Goal: Transaction & Acquisition: Purchase product/service

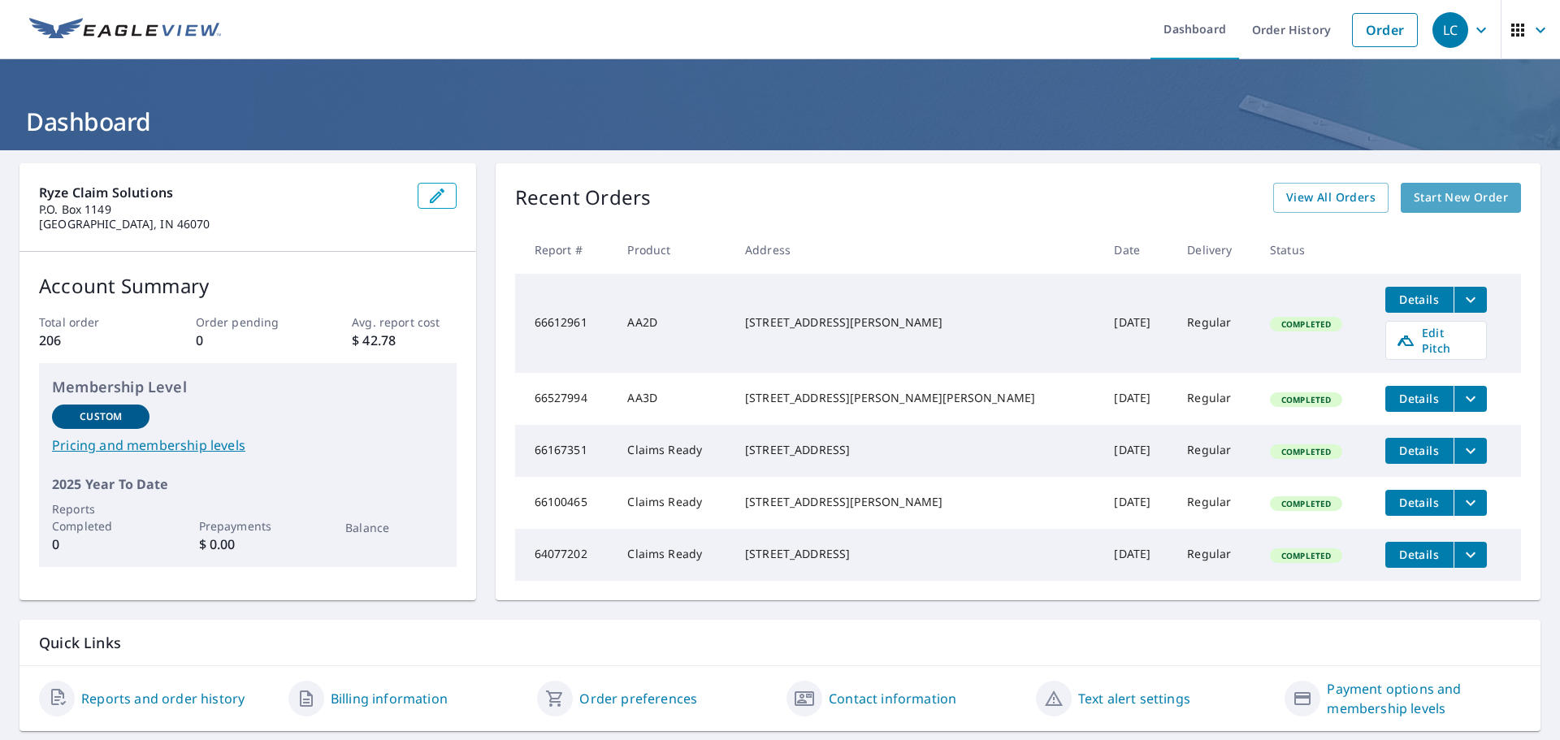
click at [1439, 199] on span "Start New Order" at bounding box center [1461, 198] width 94 height 20
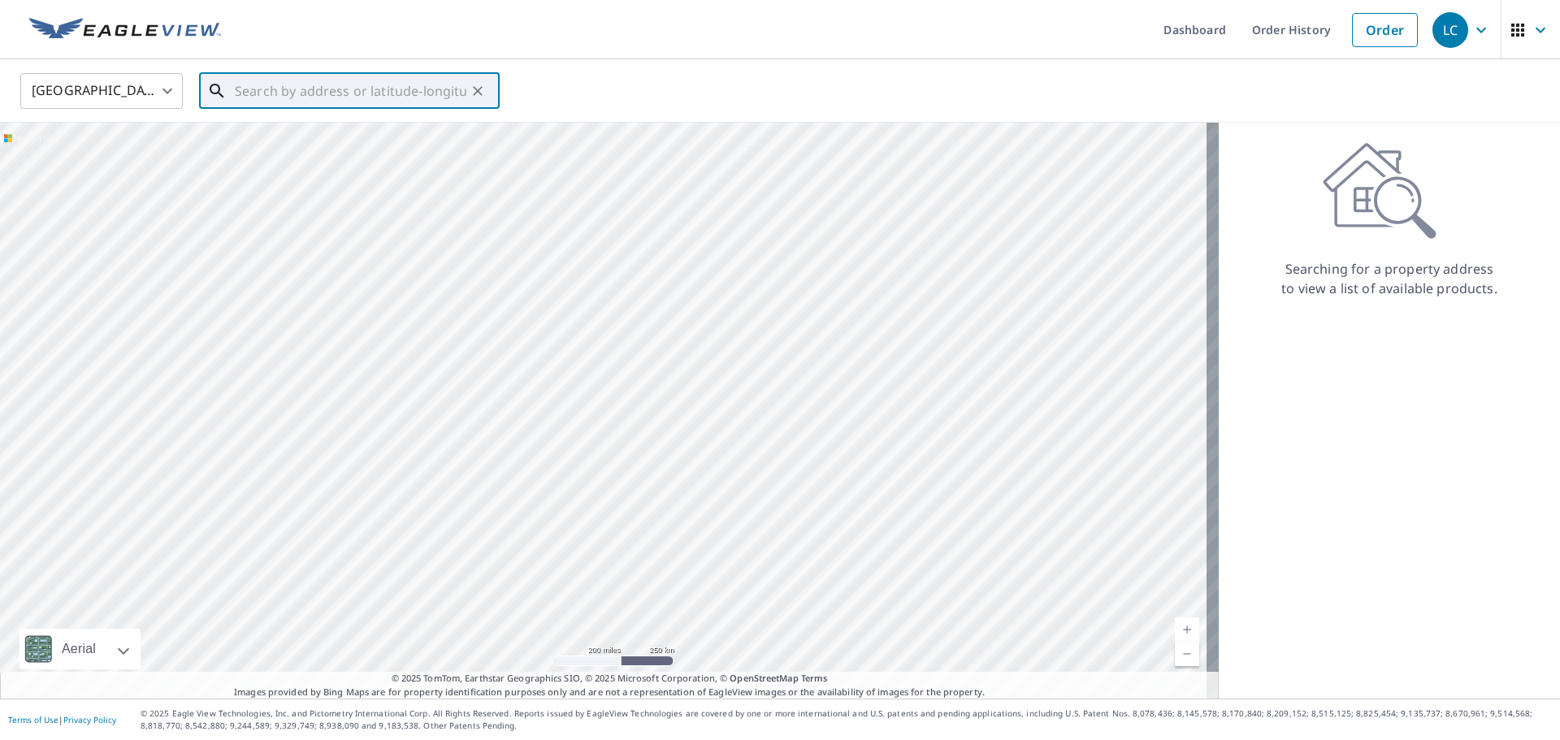
click at [245, 89] on input "text" at bounding box center [351, 90] width 232 height 45
paste input "[STREET_ADDRESS][PERSON_NAME]"
click at [262, 134] on span "[STREET_ADDRESS][PERSON_NAME]" at bounding box center [359, 137] width 255 height 19
type input "[STREET_ADDRESS][PERSON_NAME]"
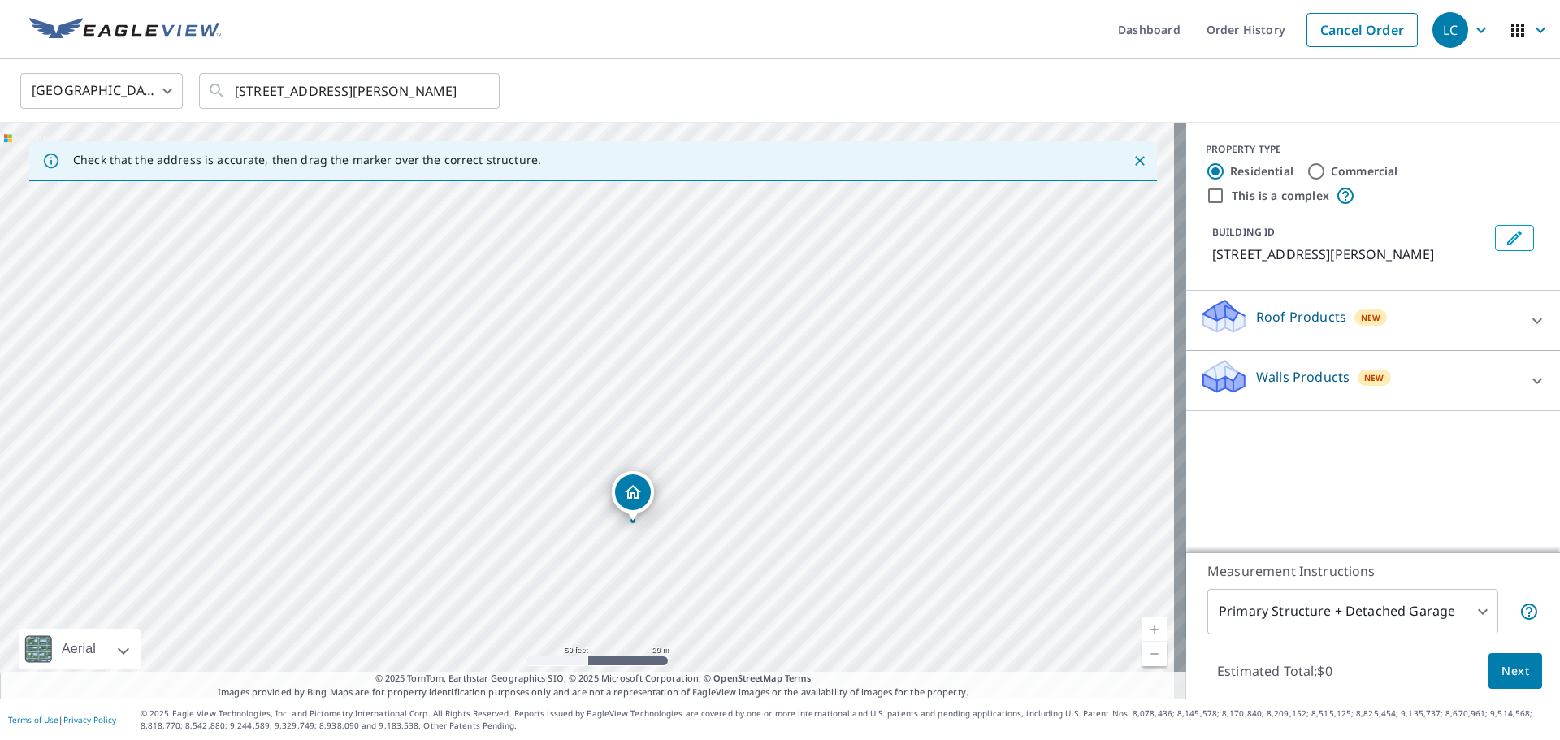
drag, startPoint x: 919, startPoint y: 300, endPoint x: 922, endPoint y: 404, distance: 104.0
click at [922, 404] on div "[STREET_ADDRESS][PERSON_NAME]" at bounding box center [593, 411] width 1186 height 576
drag, startPoint x: 629, startPoint y: 494, endPoint x: 703, endPoint y: 286, distance: 220.7
click at [1527, 318] on icon at bounding box center [1536, 320] width 19 height 19
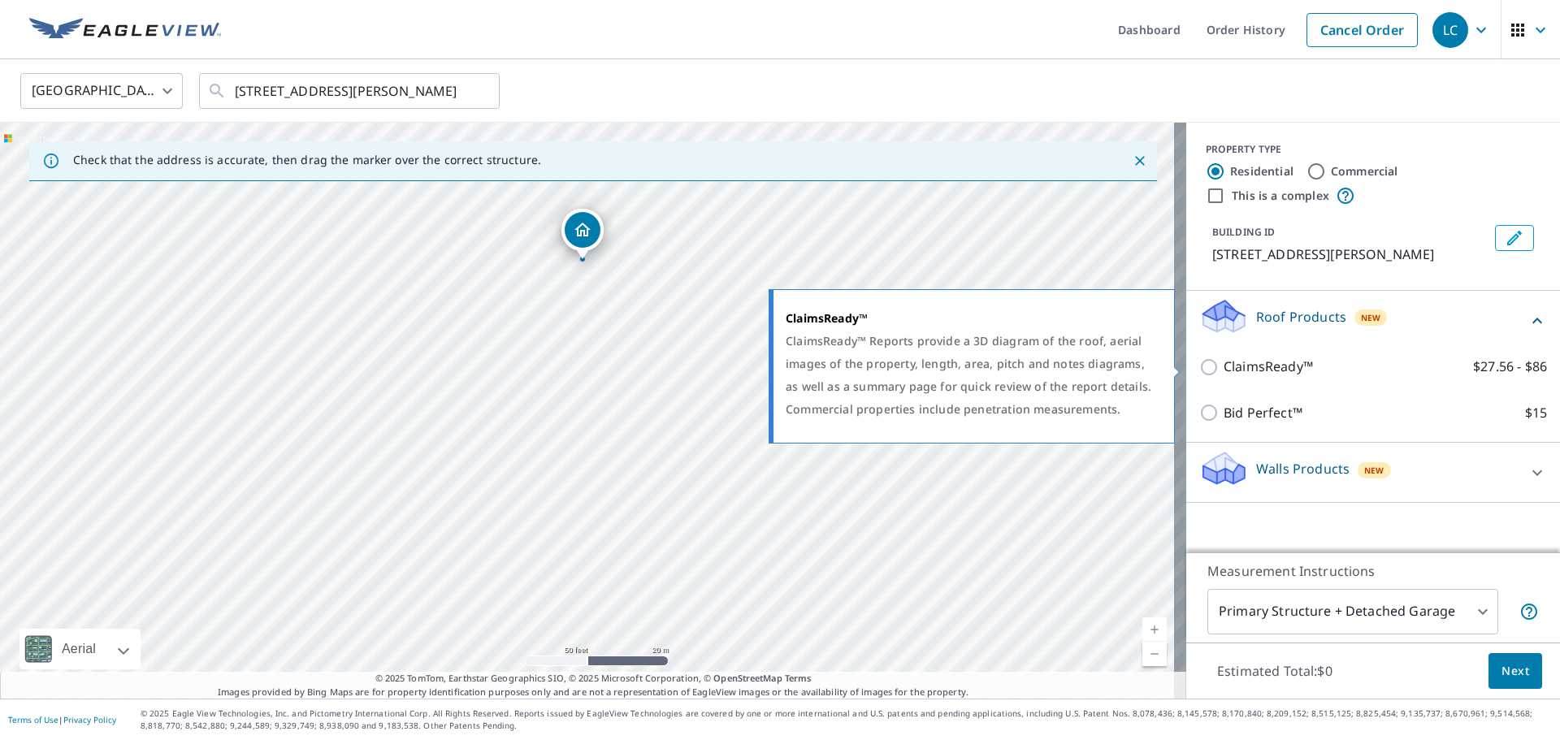
click at [1199, 366] on input "ClaimsReady™ $27.56 - $86" at bounding box center [1211, 366] width 24 height 19
checkbox input "true"
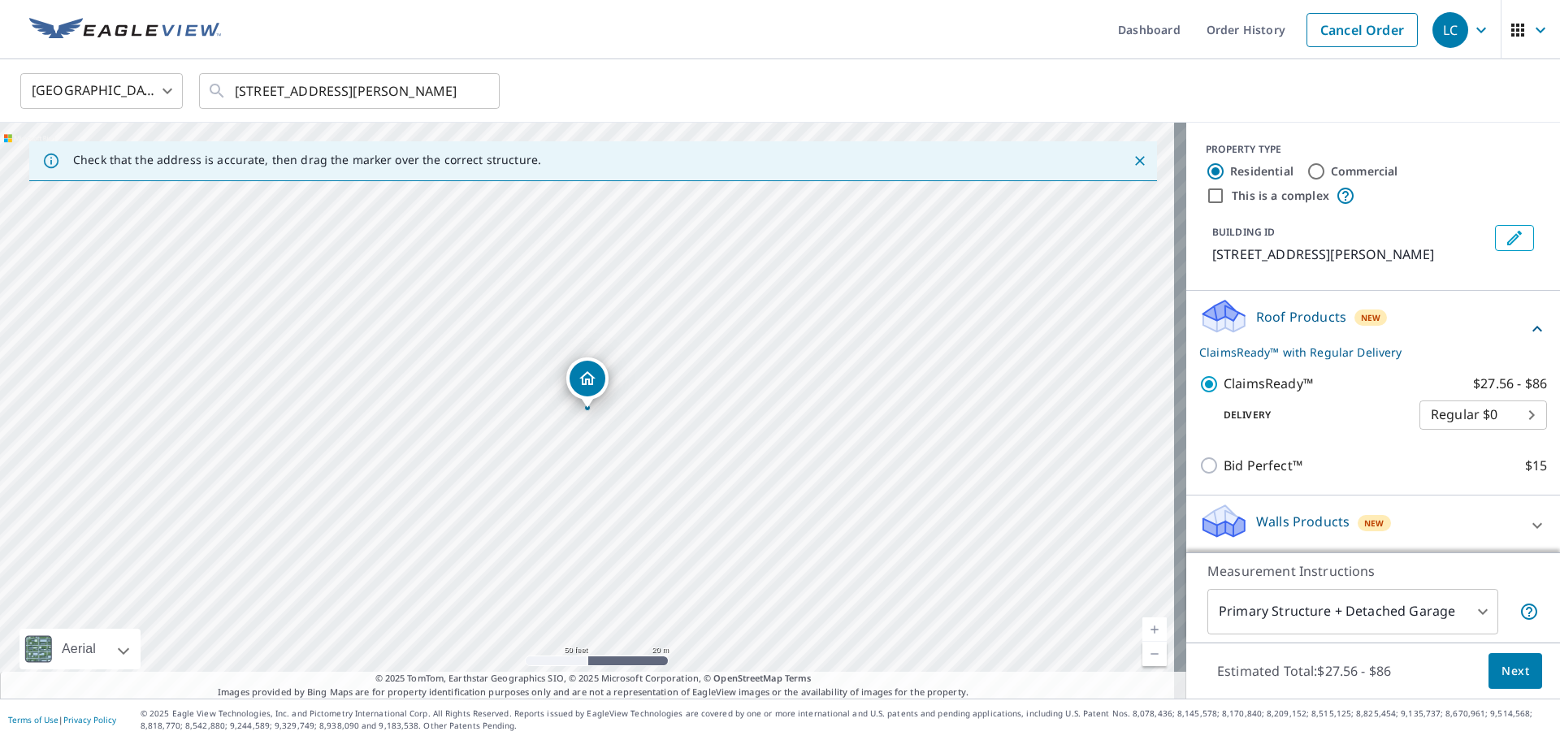
scroll to position [3, 0]
click at [1504, 668] on span "Next" at bounding box center [1515, 671] width 28 height 20
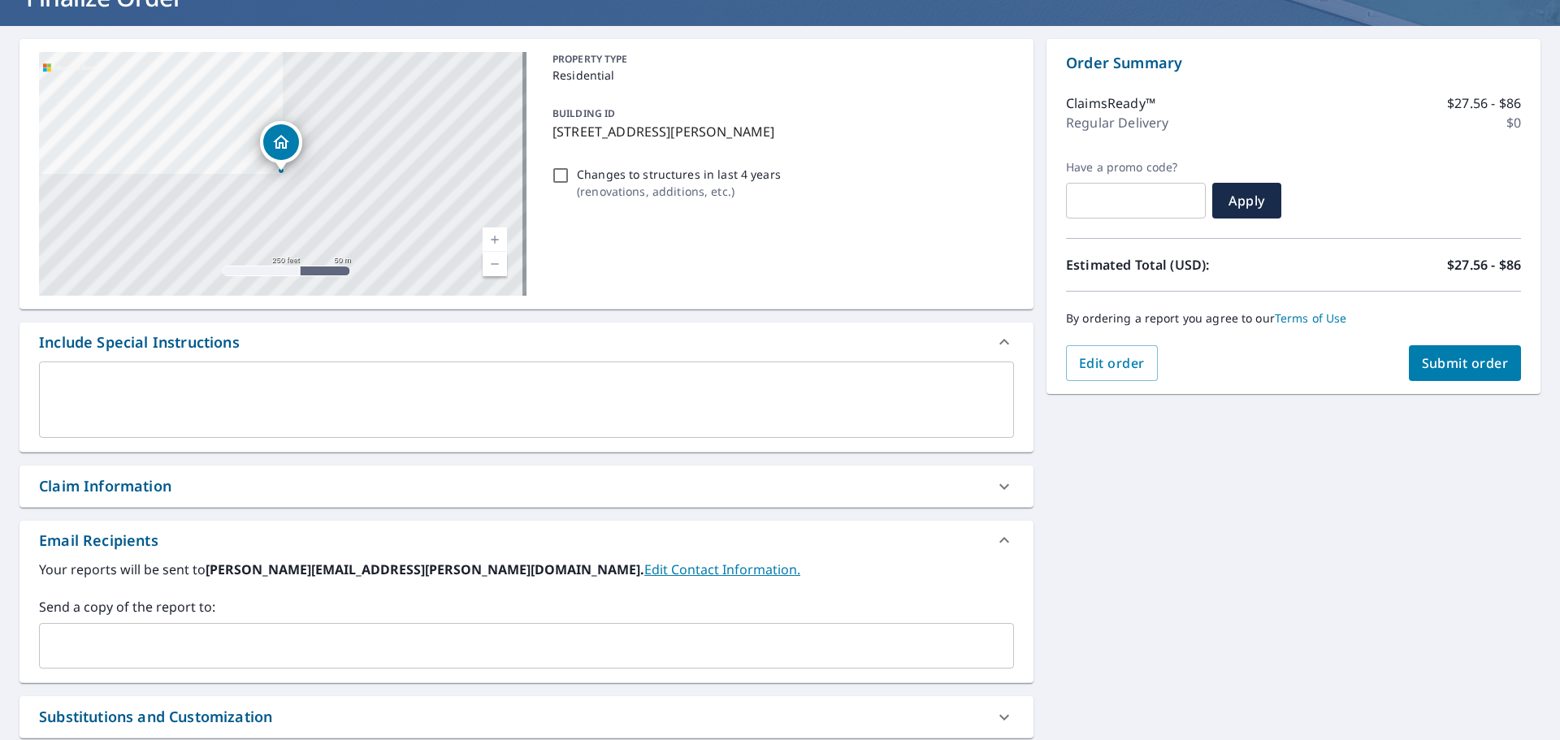
scroll to position [162, 0]
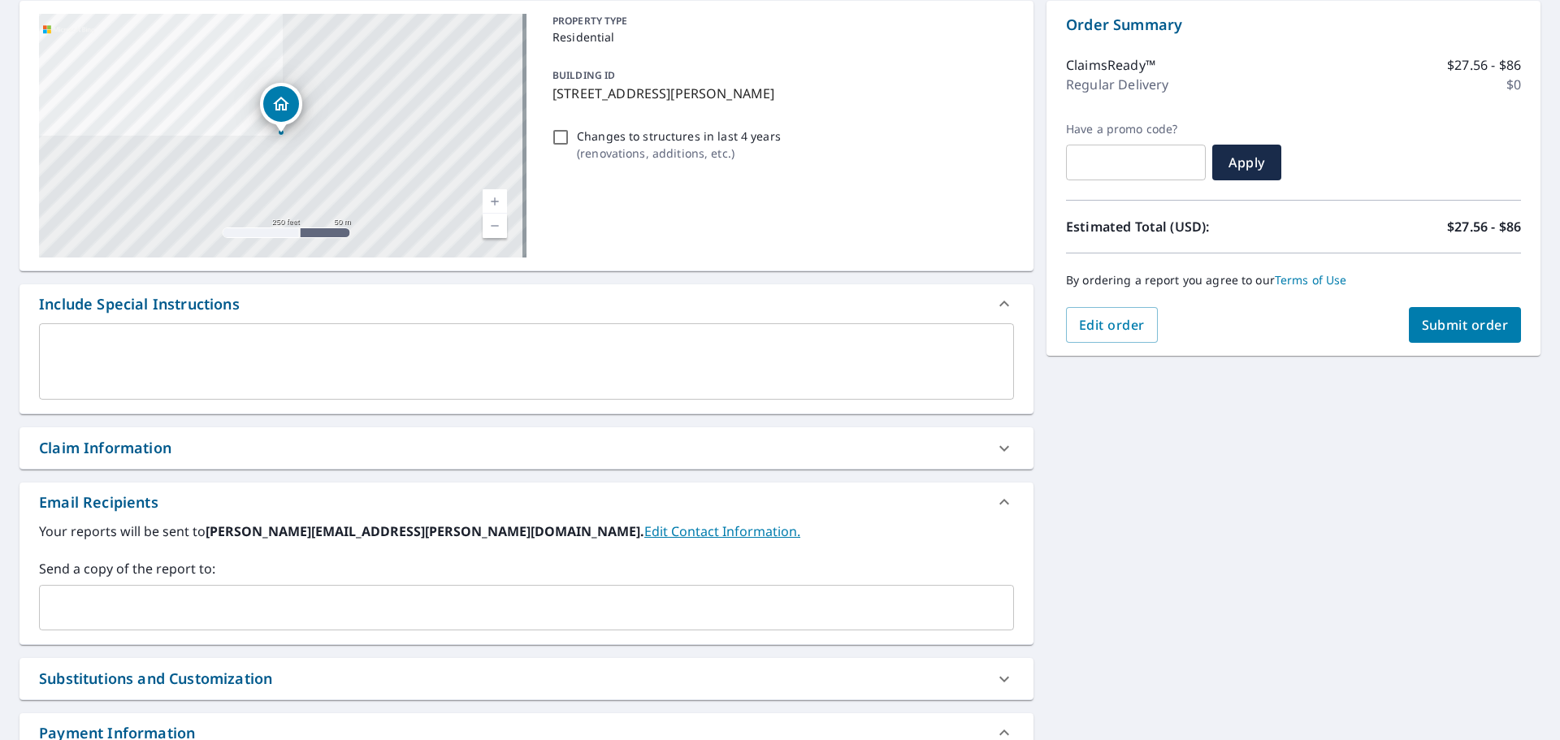
click at [999, 449] on icon at bounding box center [1004, 448] width 10 height 6
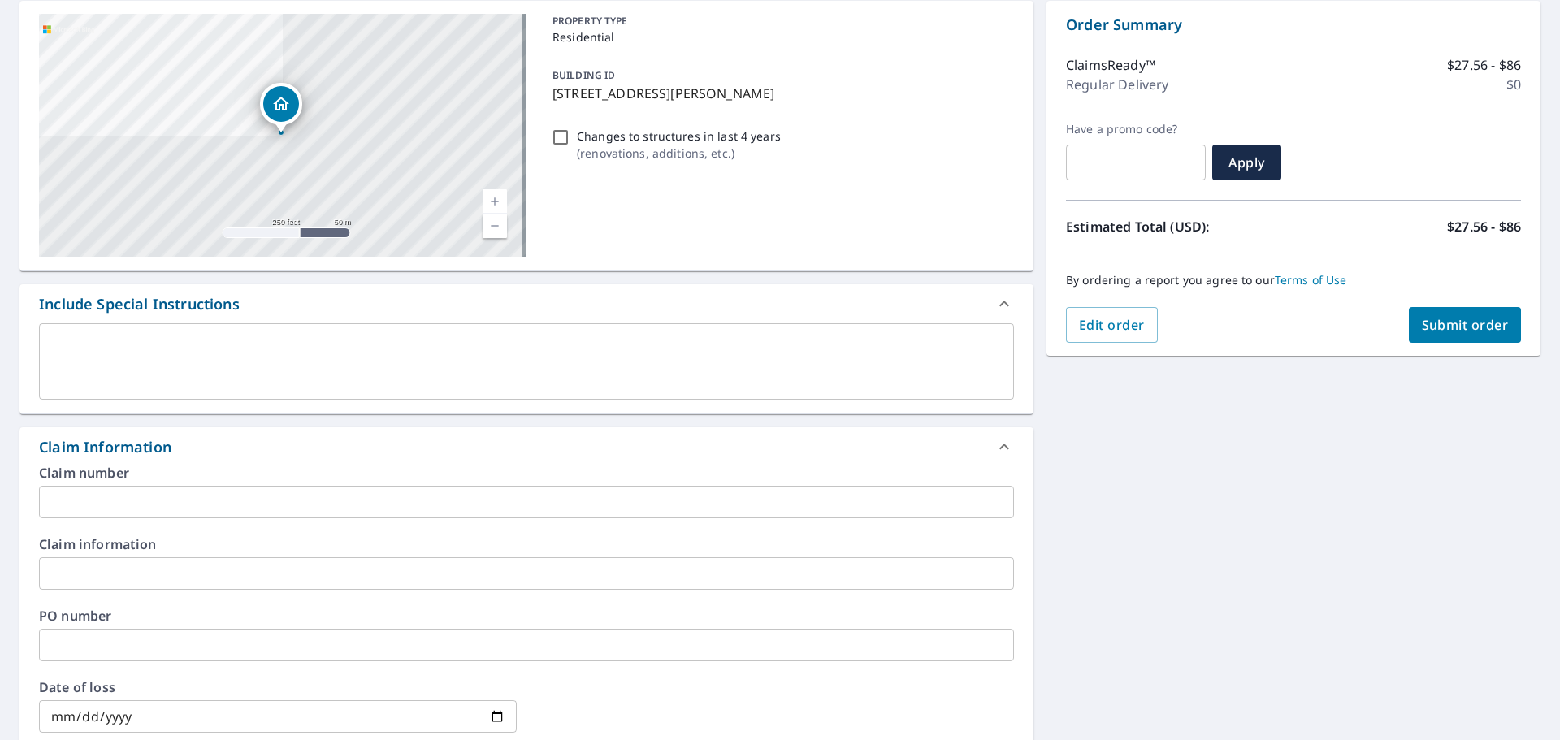
click at [71, 497] on input "text" at bounding box center [526, 502] width 975 height 32
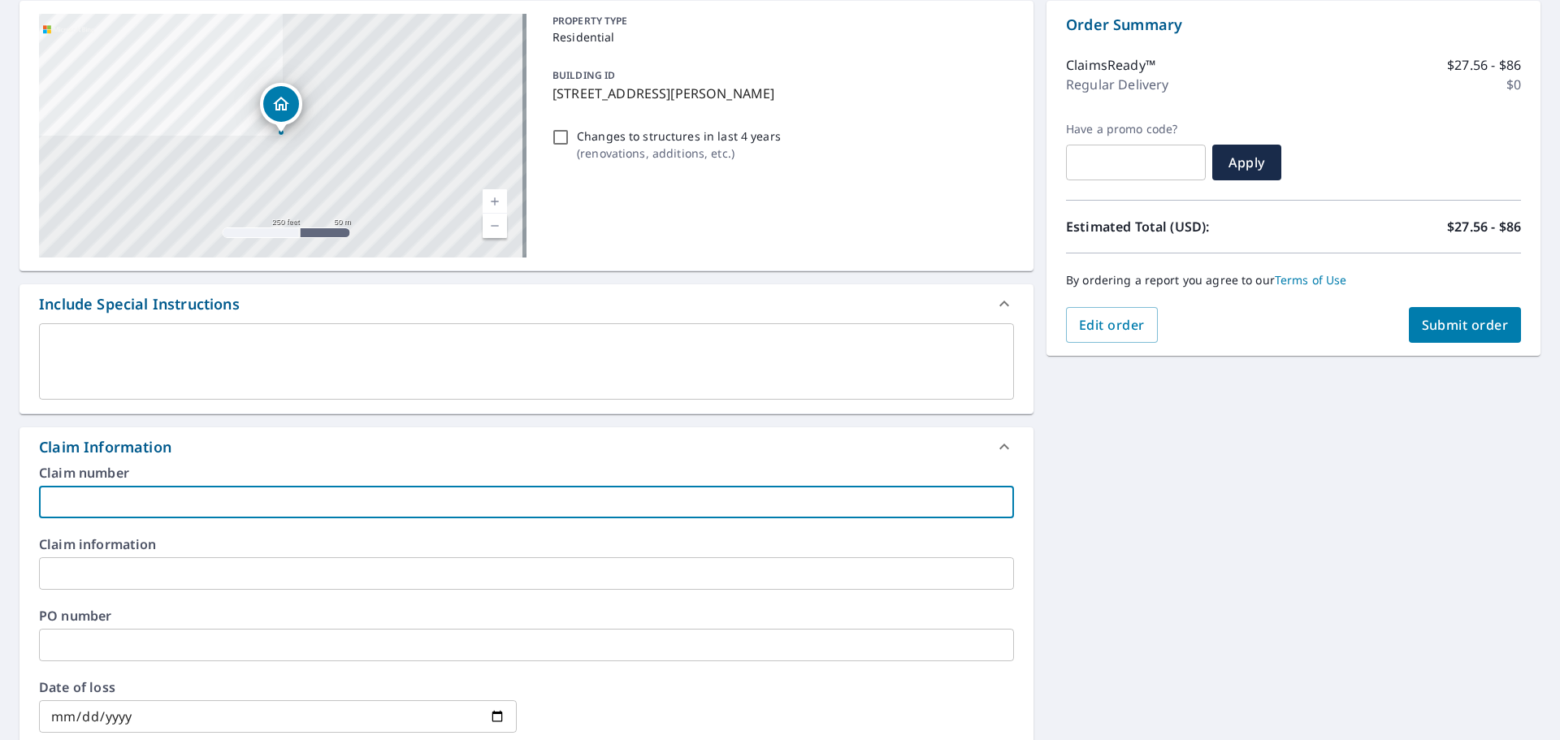
paste input "BH01752419"
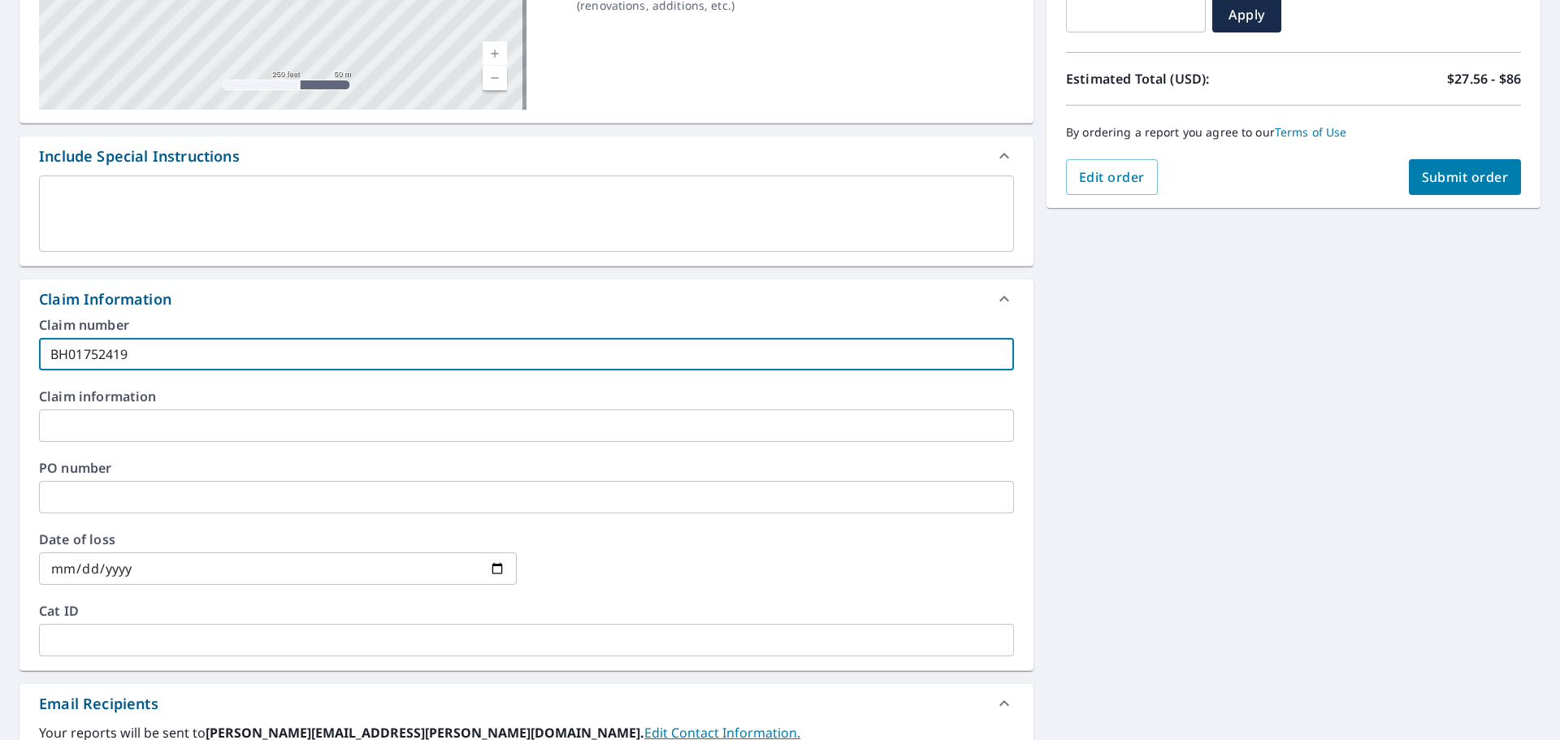
scroll to position [325, 0]
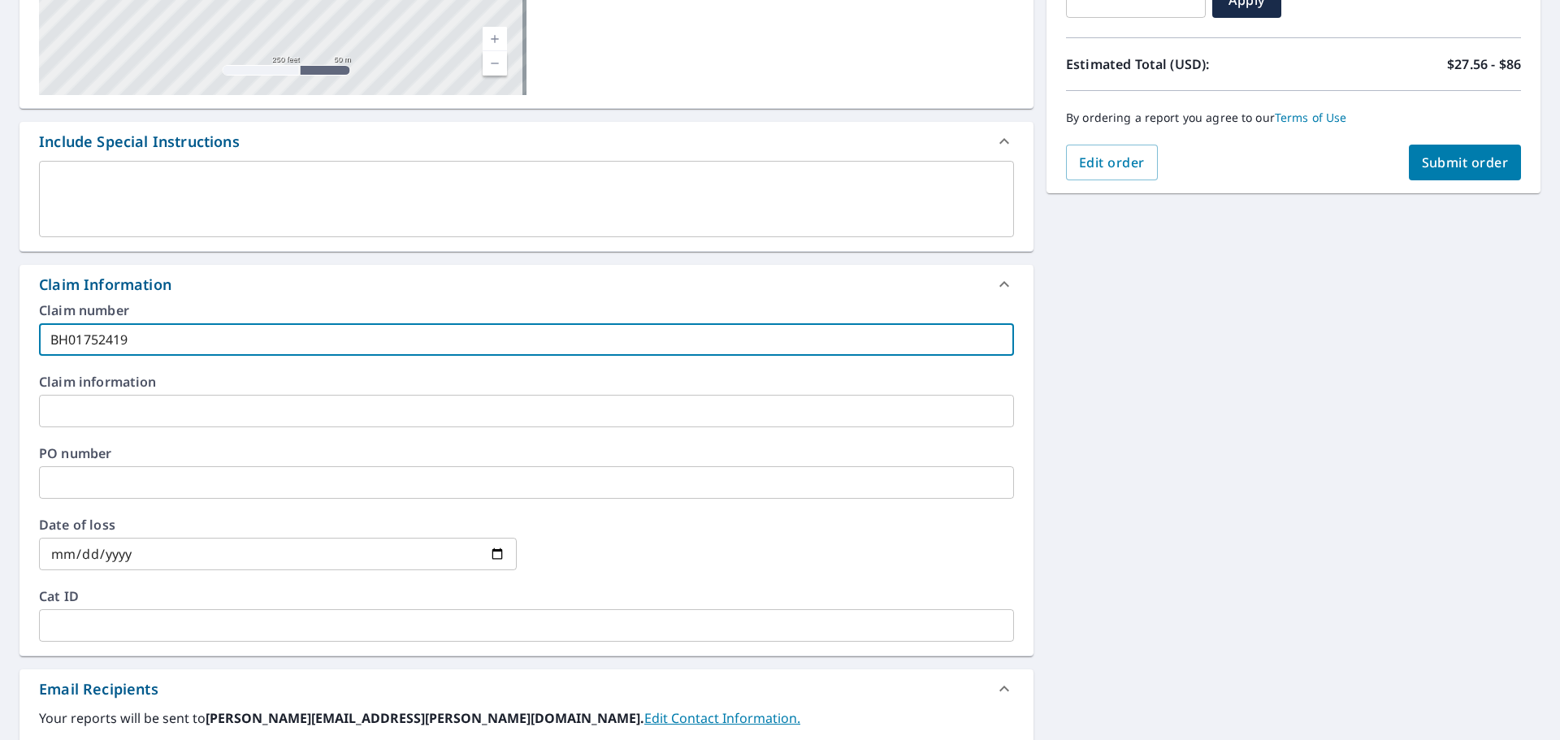
type input "BH01752419"
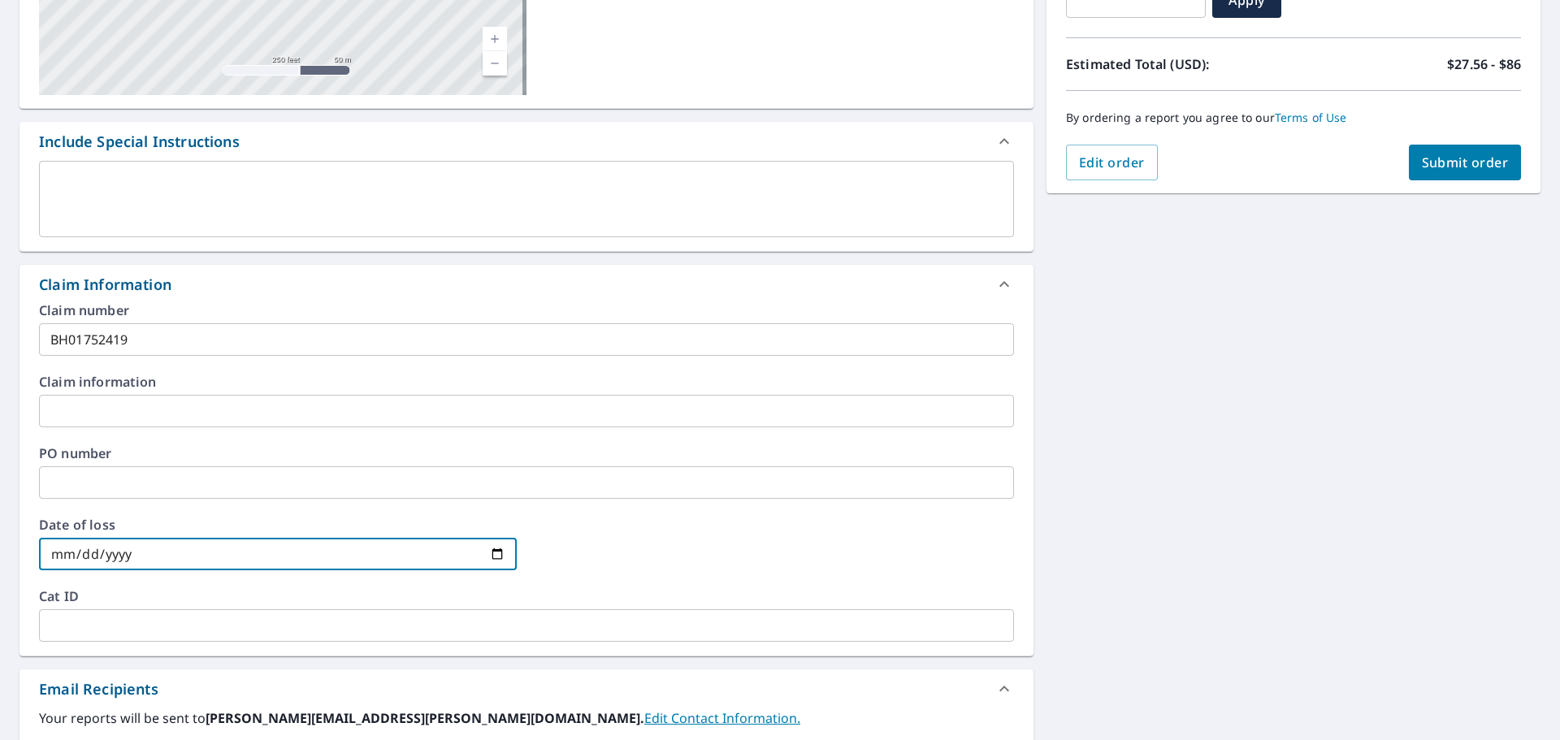
click at [192, 551] on input "date" at bounding box center [278, 554] width 478 height 32
type input "[DATE]"
click at [587, 537] on div at bounding box center [775, 553] width 478 height 71
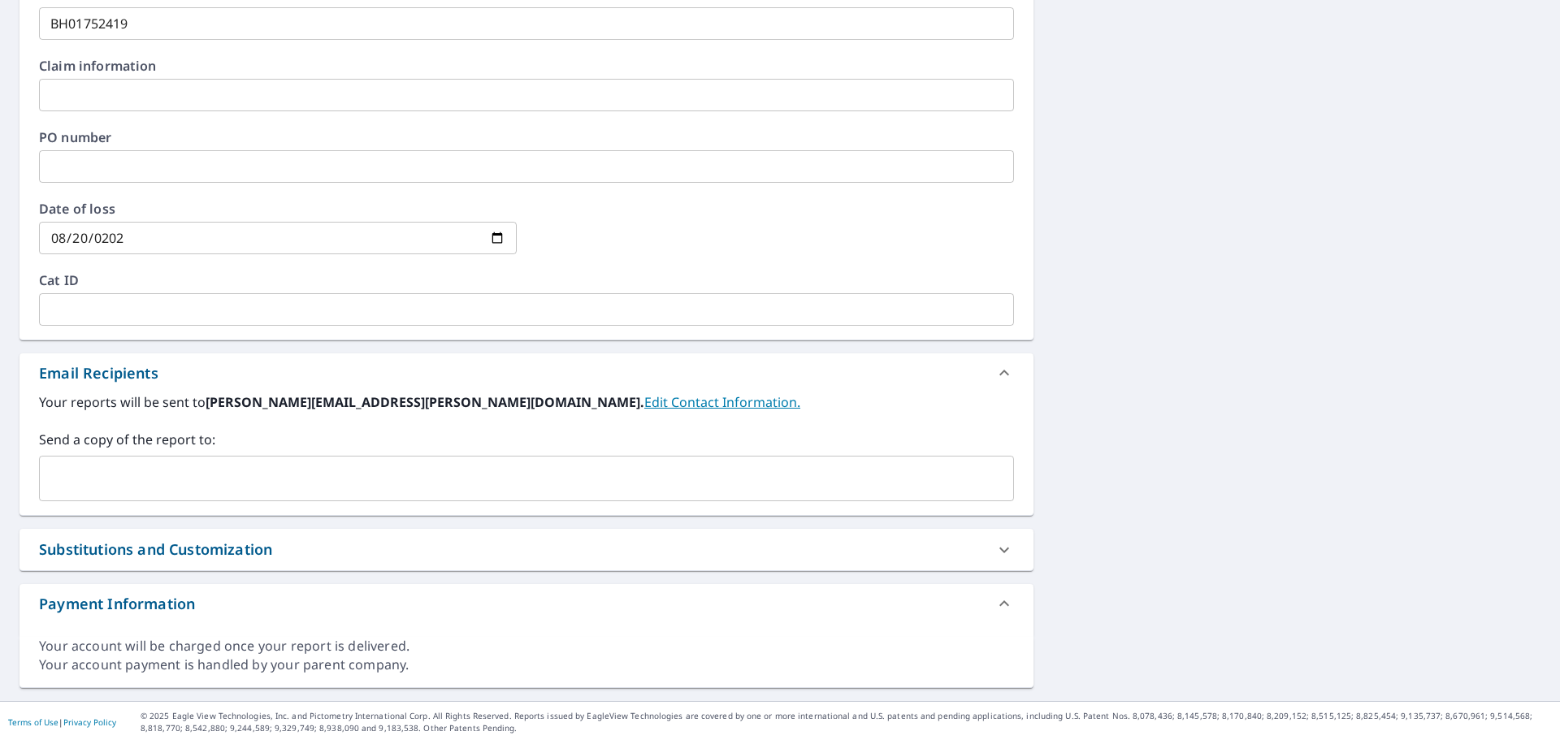
scroll to position [643, 0]
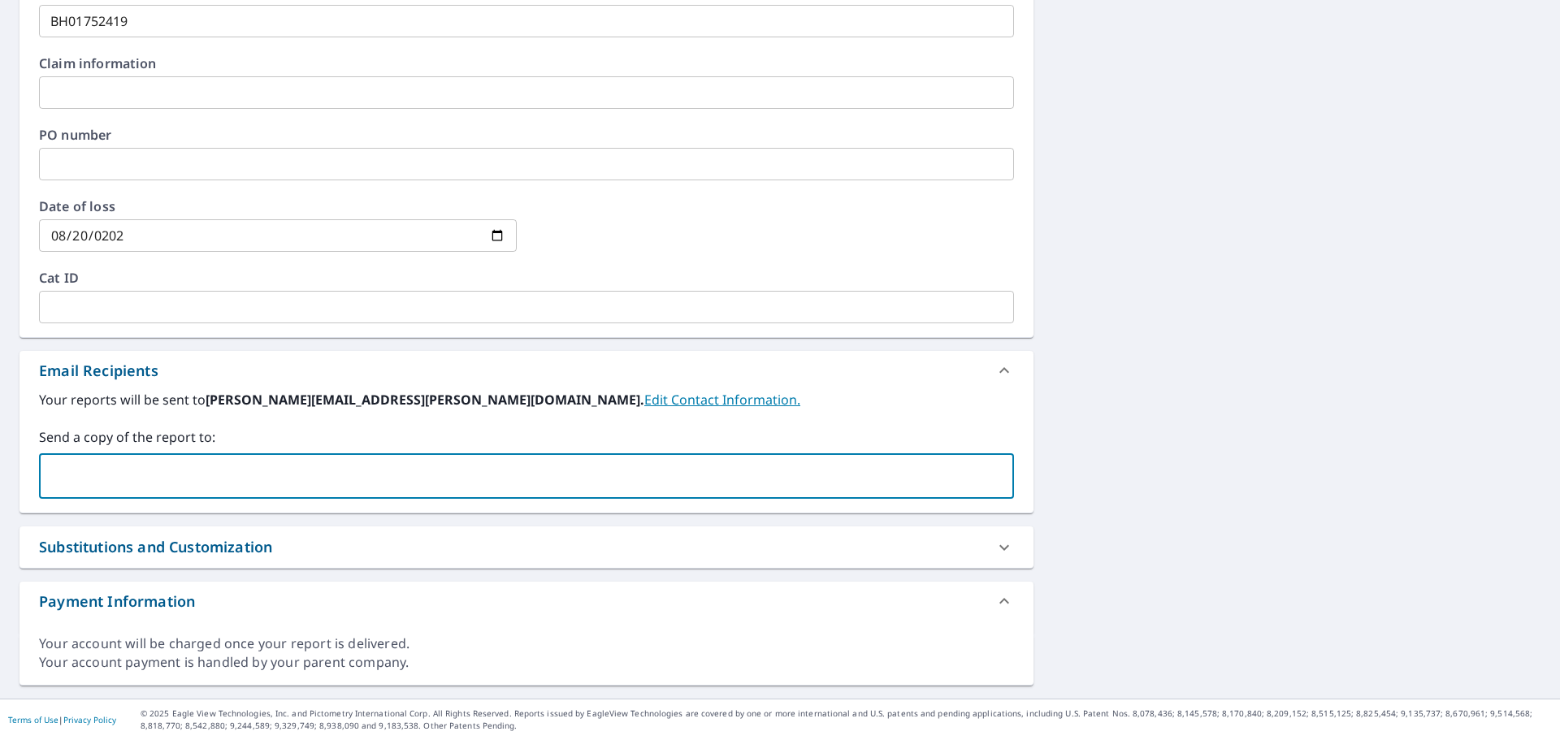
click at [158, 487] on input "text" at bounding box center [514, 476] width 936 height 31
paste input "[EMAIL_ADDRESS][DOMAIN_NAME]"
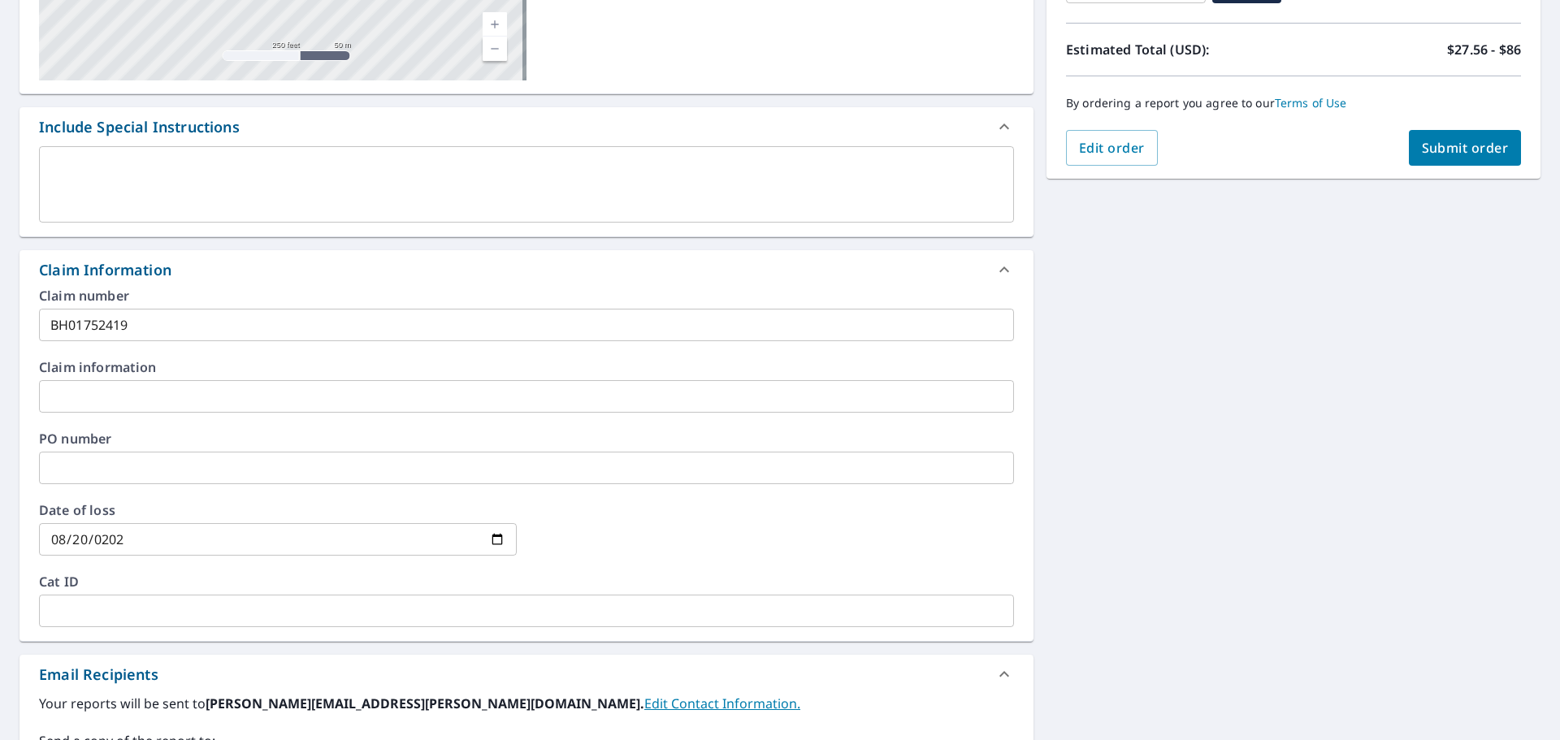
scroll to position [237, 0]
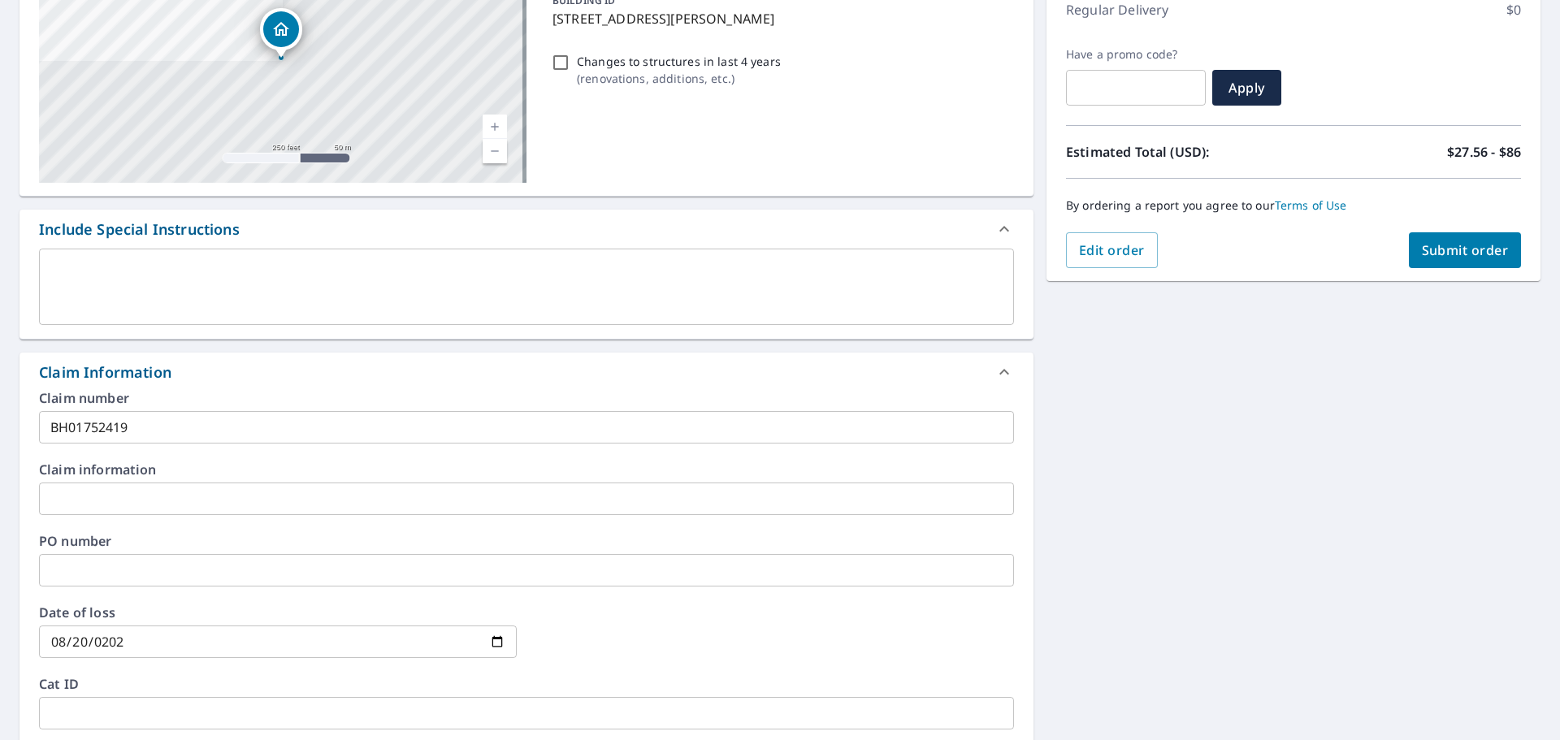
type input "[EMAIL_ADDRESS][DOMAIN_NAME]"
click at [1469, 243] on span "Submit order" at bounding box center [1465, 250] width 87 height 18
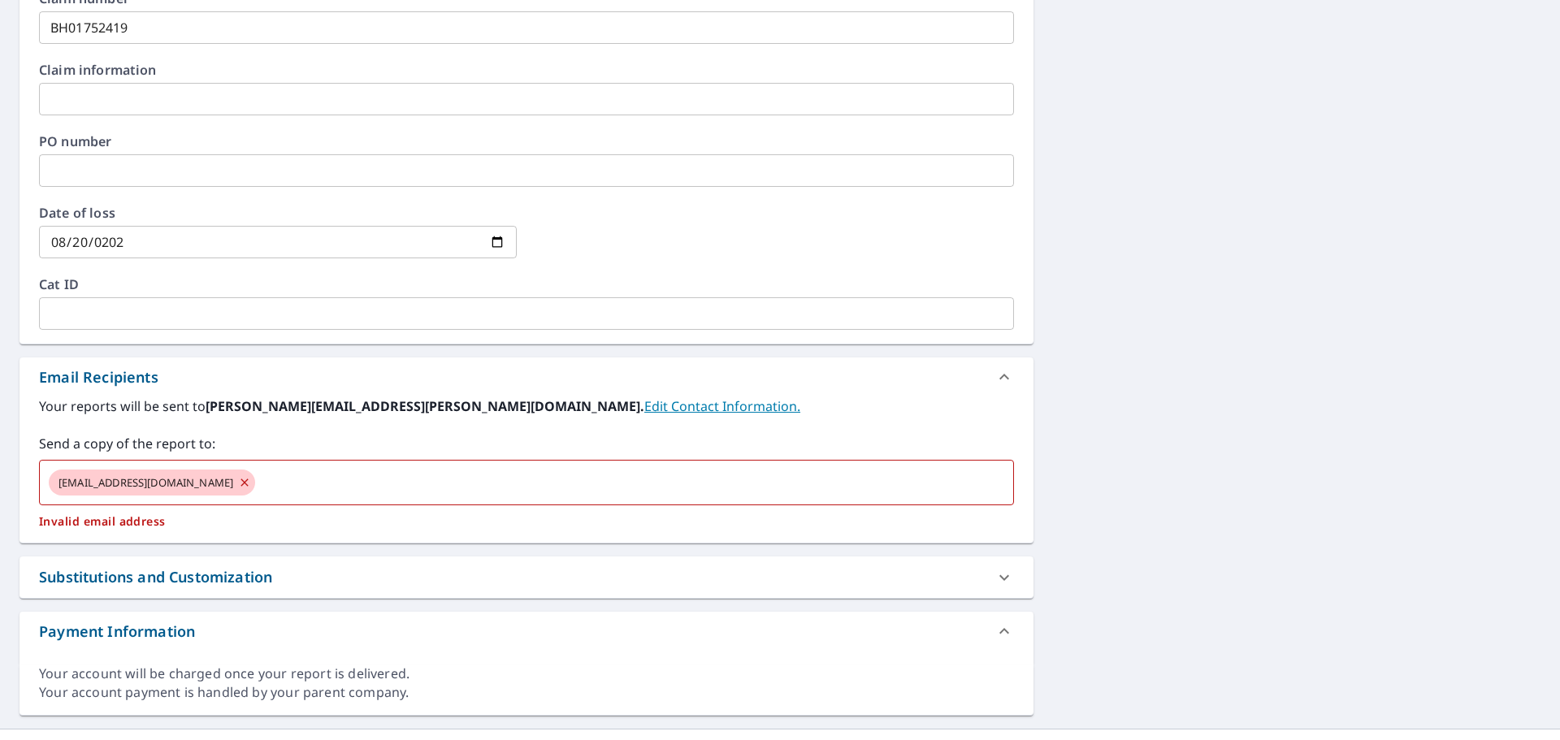
scroll to position [643, 0]
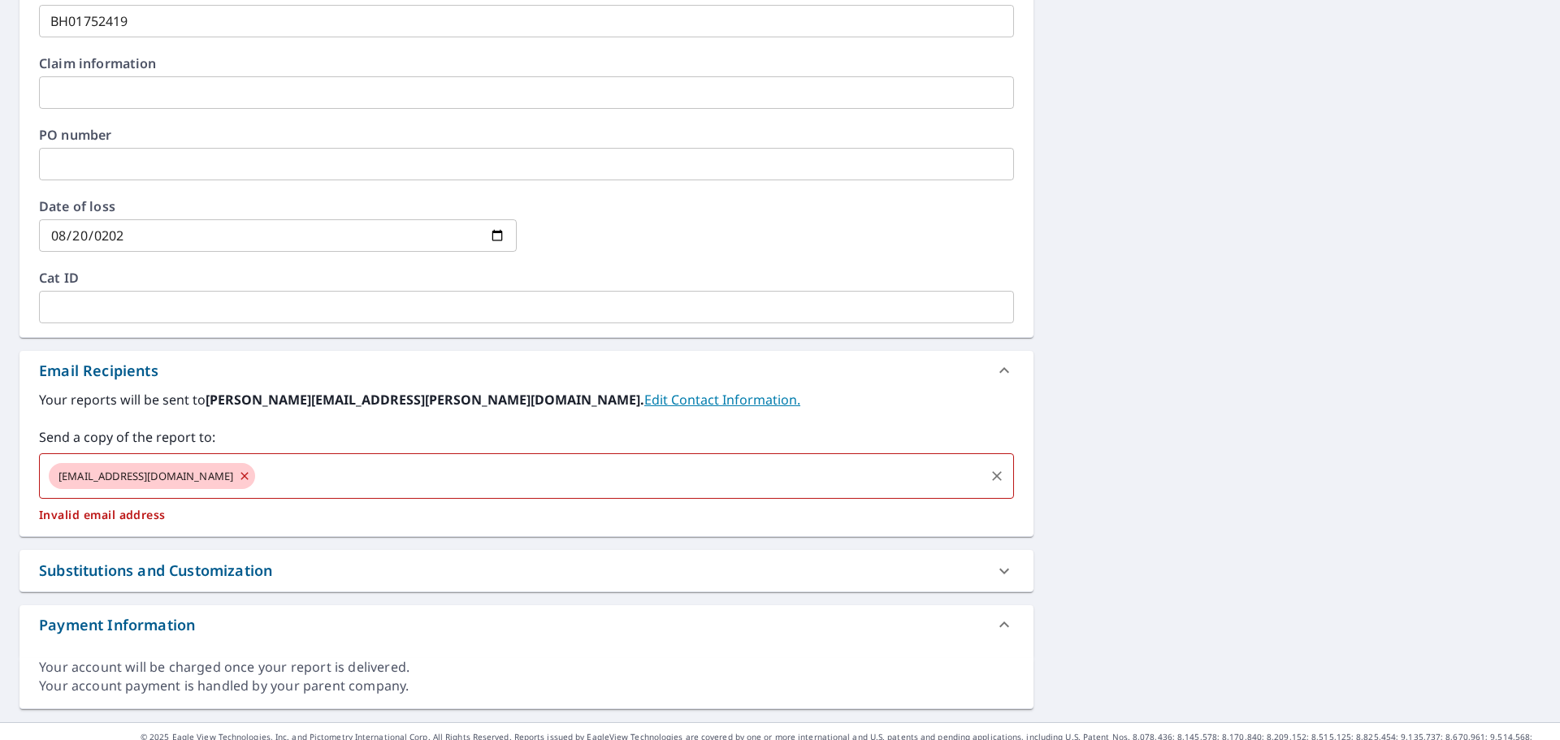
click at [241, 476] on icon at bounding box center [244, 475] width 7 height 7
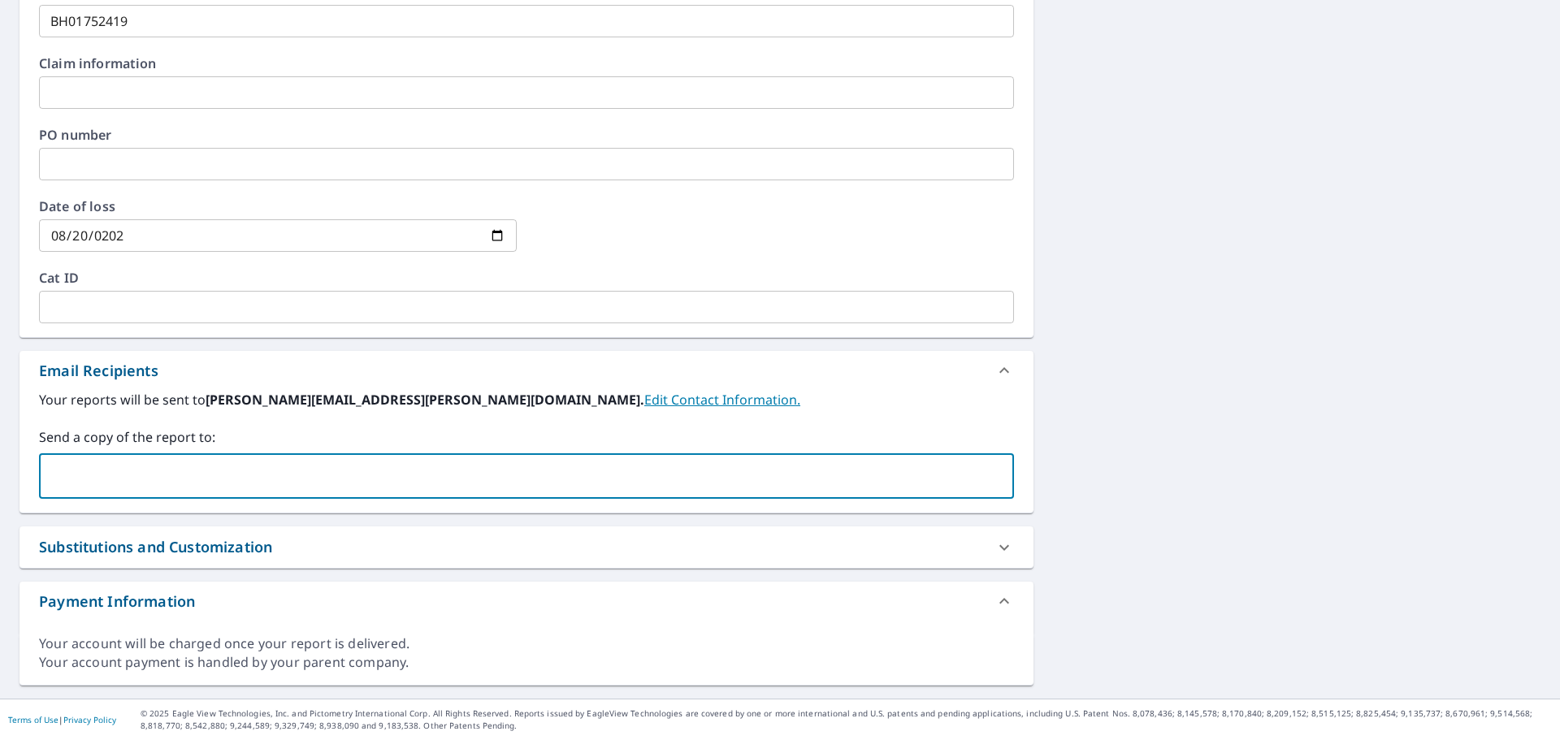
click at [145, 471] on input "text" at bounding box center [514, 476] width 936 height 31
paste input "[EMAIL_ADDRESS][DOMAIN_NAME]"
click at [50, 472] on input "[EMAIL_ADDRESS][DOMAIN_NAME]" at bounding box center [514, 476] width 936 height 31
click at [219, 474] on input "[EMAIL_ADDRESS][DOMAIN_NAME]" at bounding box center [514, 476] width 936 height 31
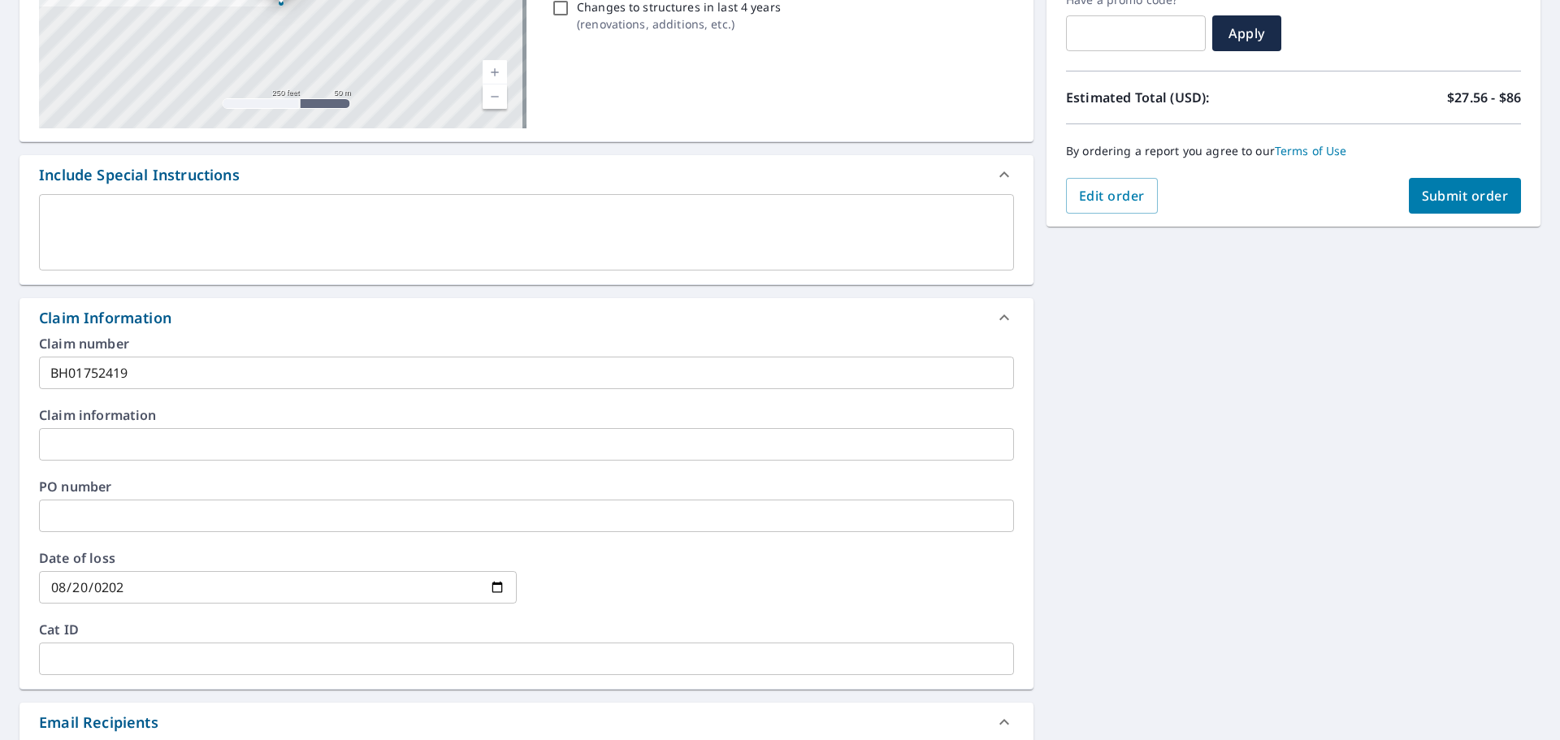
scroll to position [156, 0]
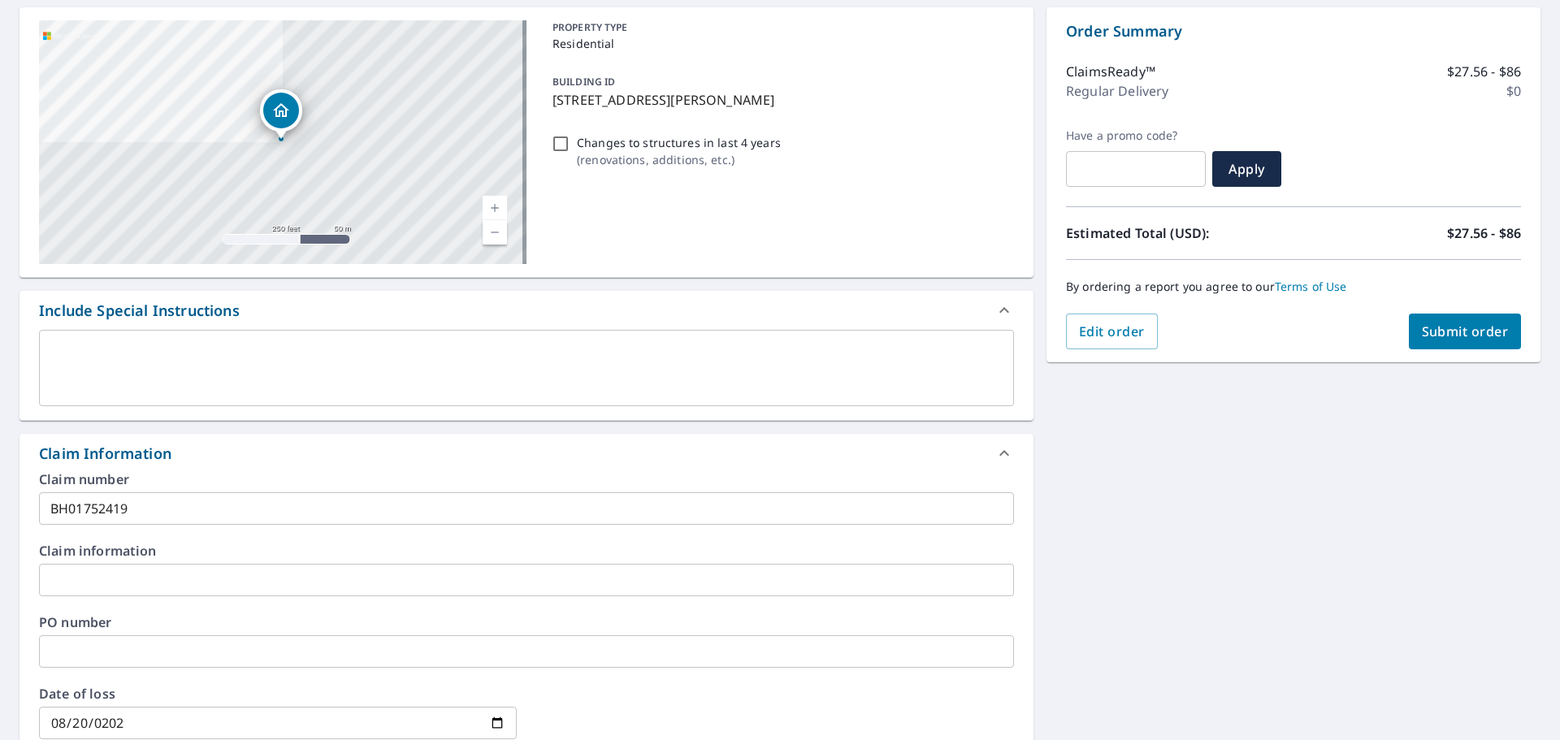
type input "[EMAIL_ADDRESS][DOMAIN_NAME]"
click at [1423, 324] on span "Submit order" at bounding box center [1465, 332] width 87 height 18
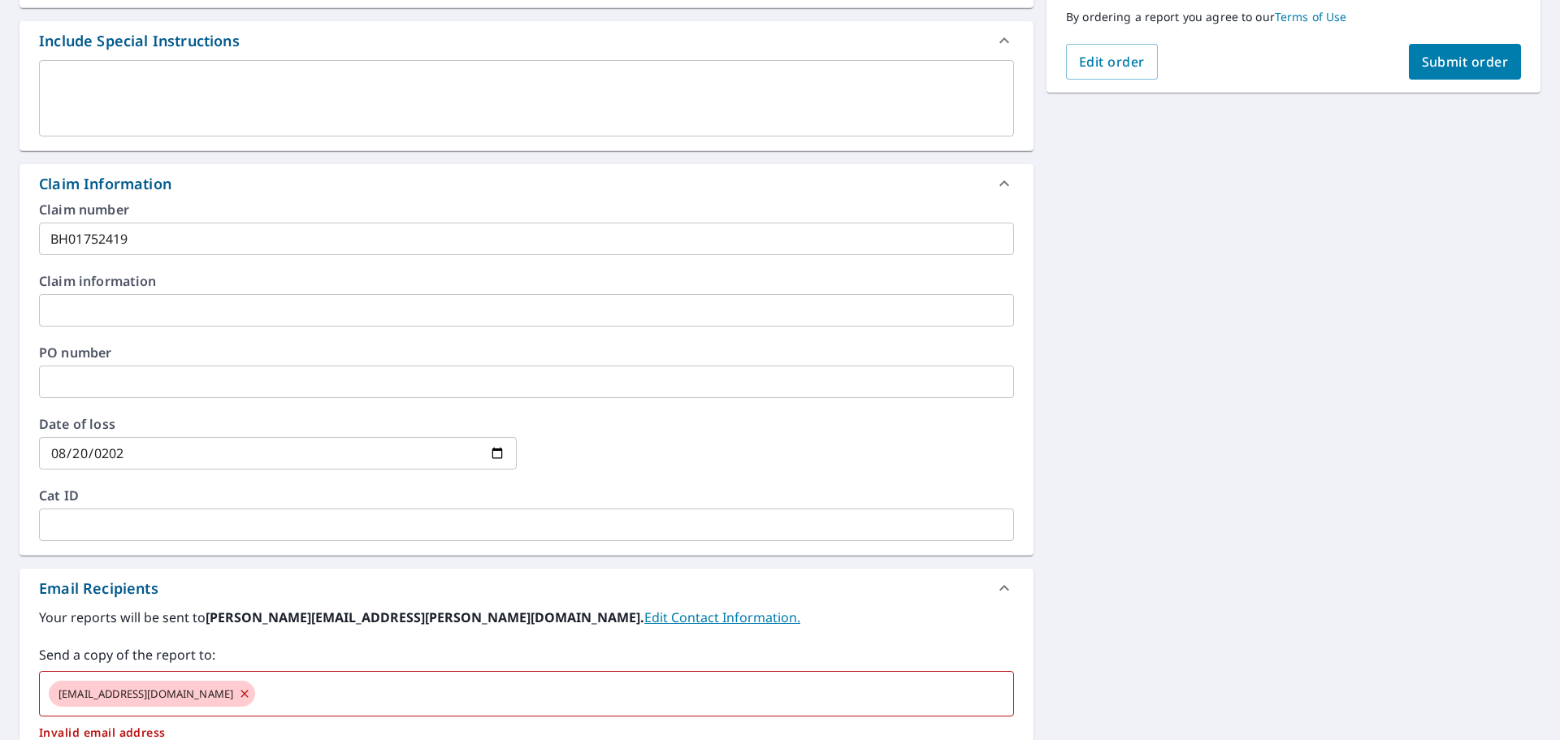
scroll to position [481, 0]
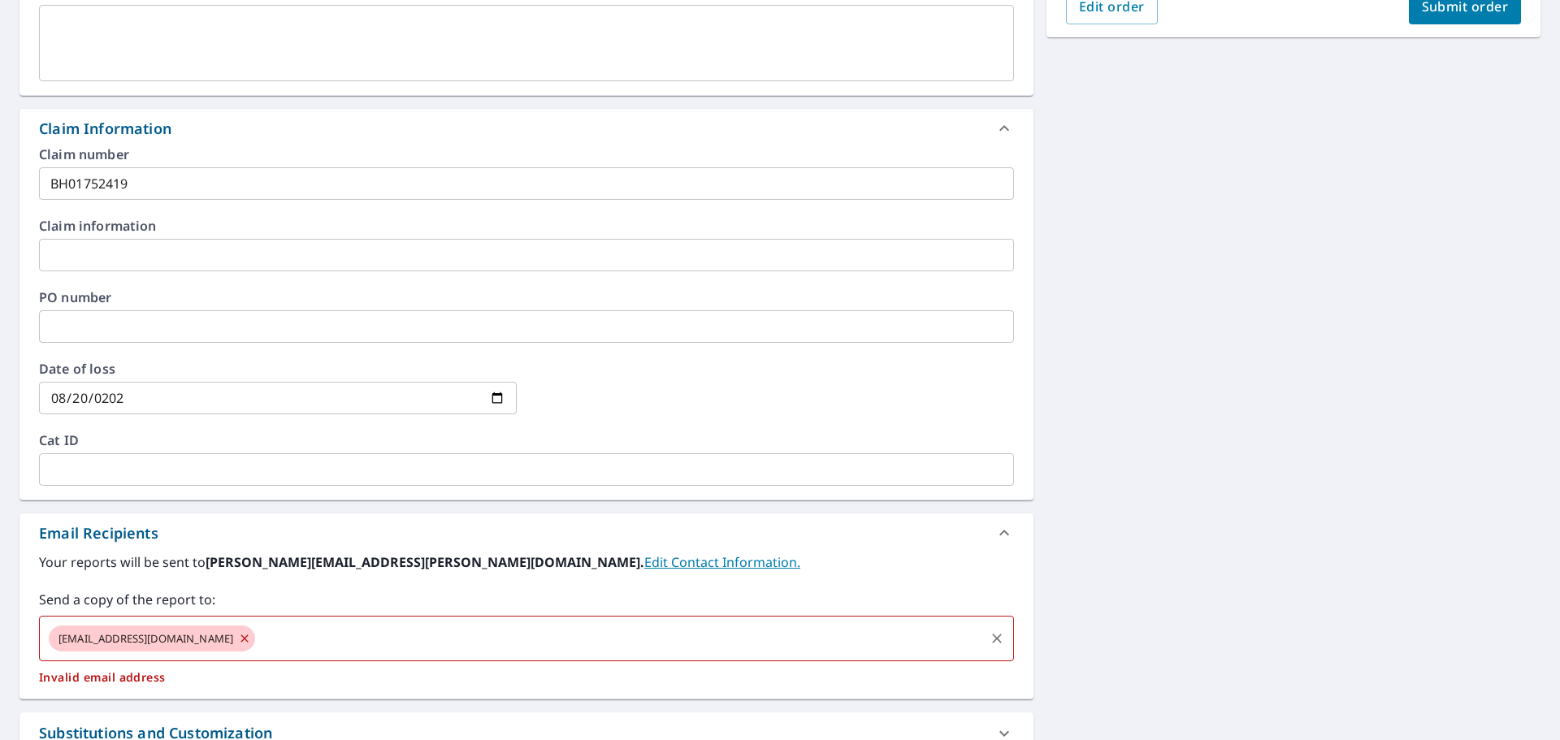
click at [238, 639] on icon at bounding box center [244, 639] width 13 height 18
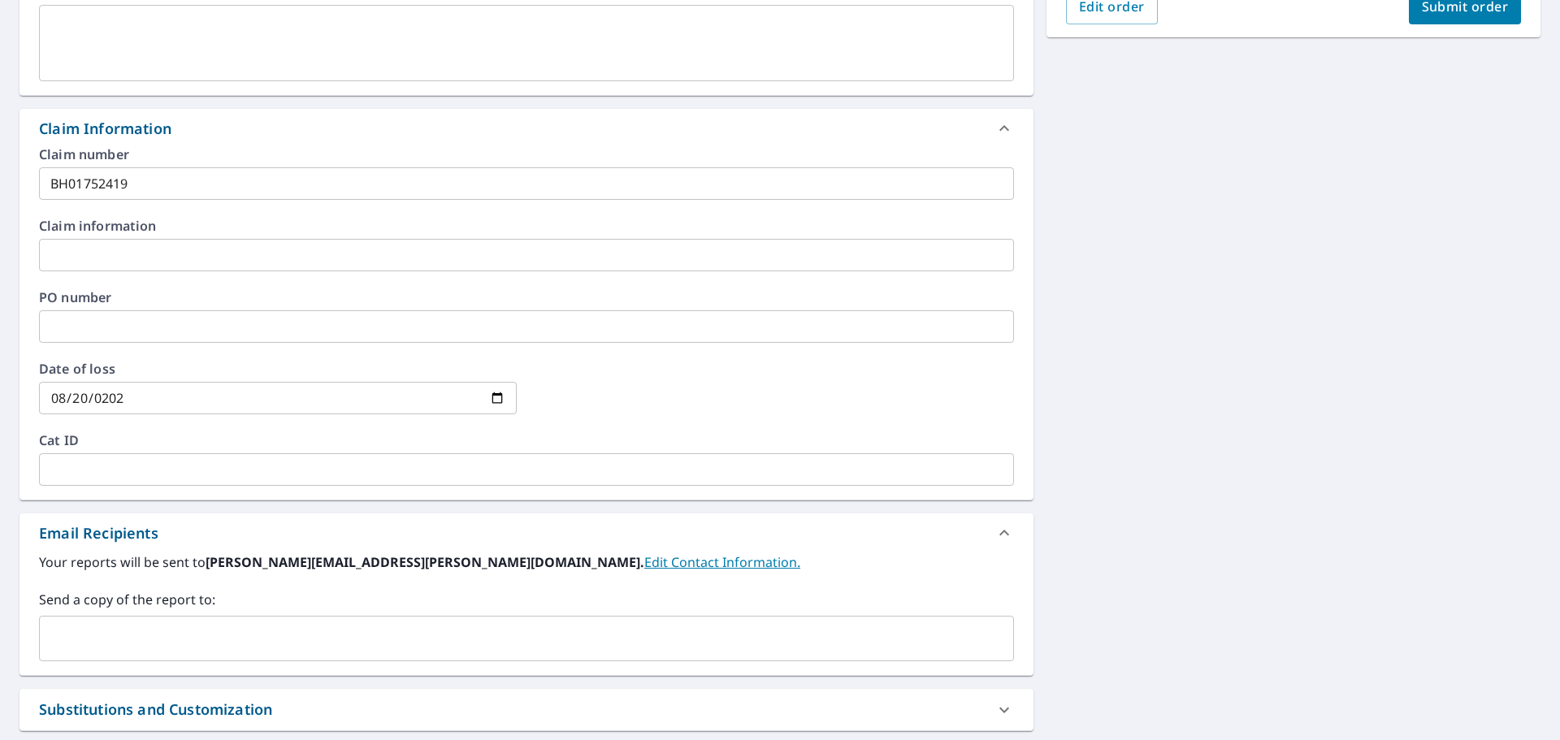
click at [162, 632] on input "text" at bounding box center [514, 638] width 936 height 31
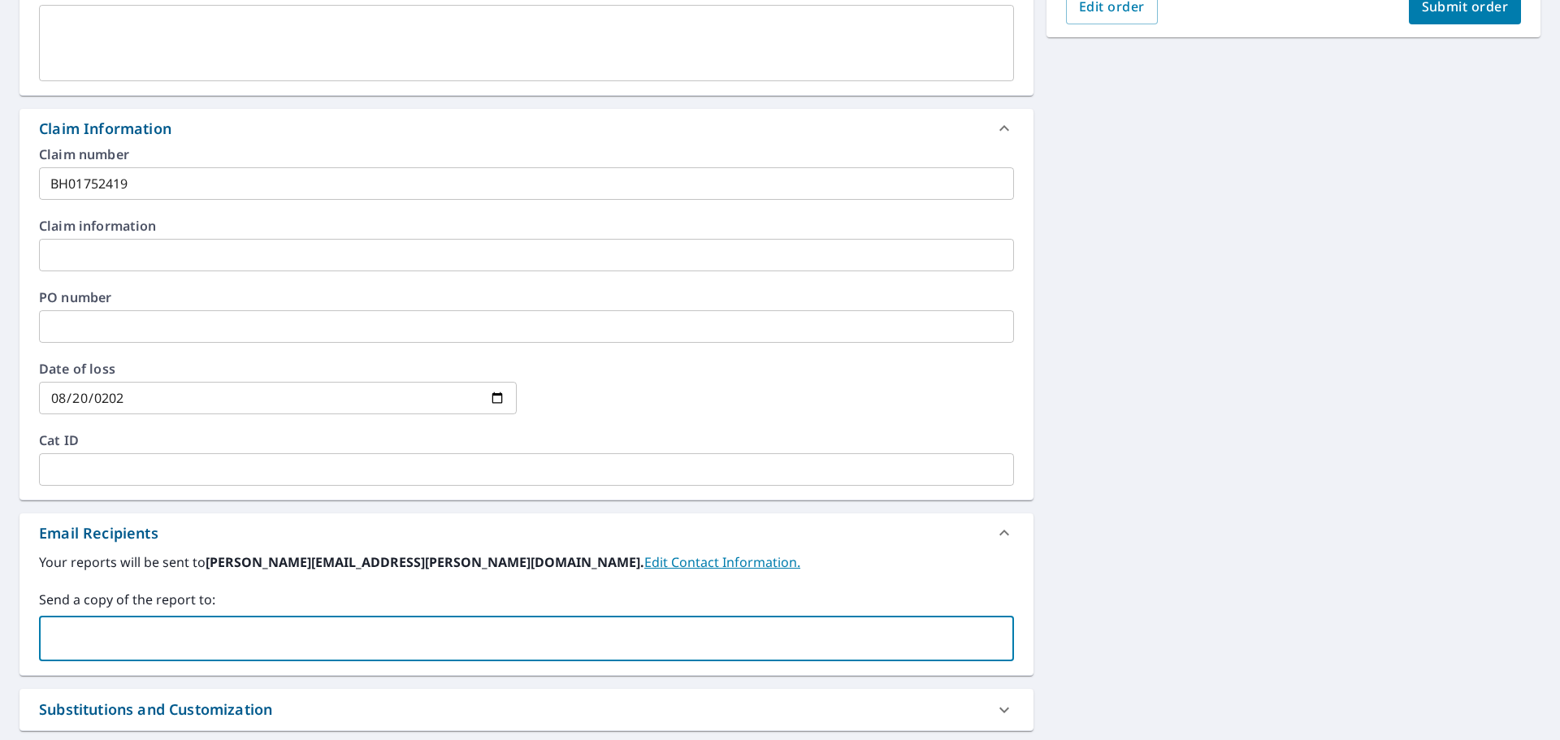
type input "[PERSON_NAME][EMAIL_ADDRESS][PERSON_NAME][DOMAIN_NAME]"
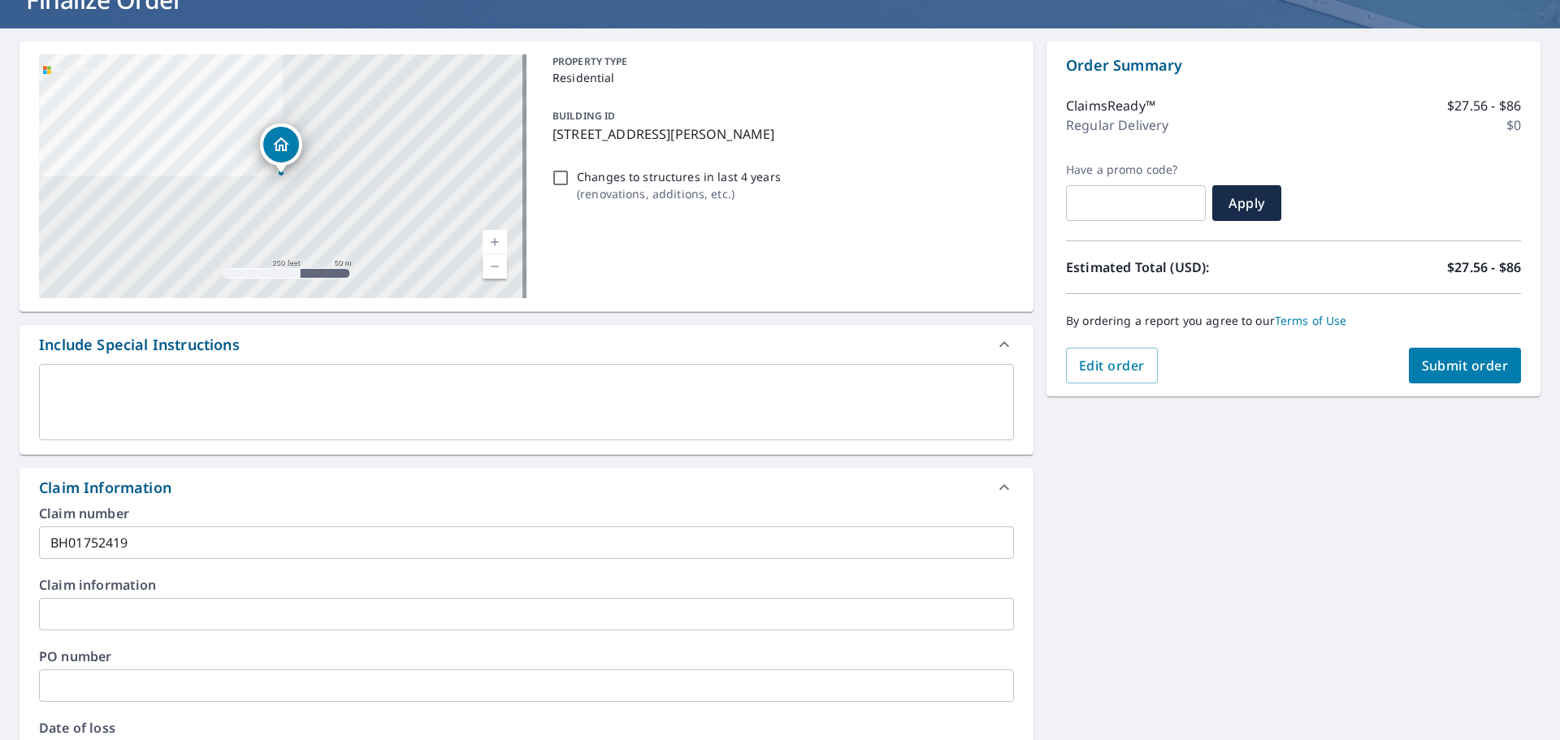
scroll to position [0, 0]
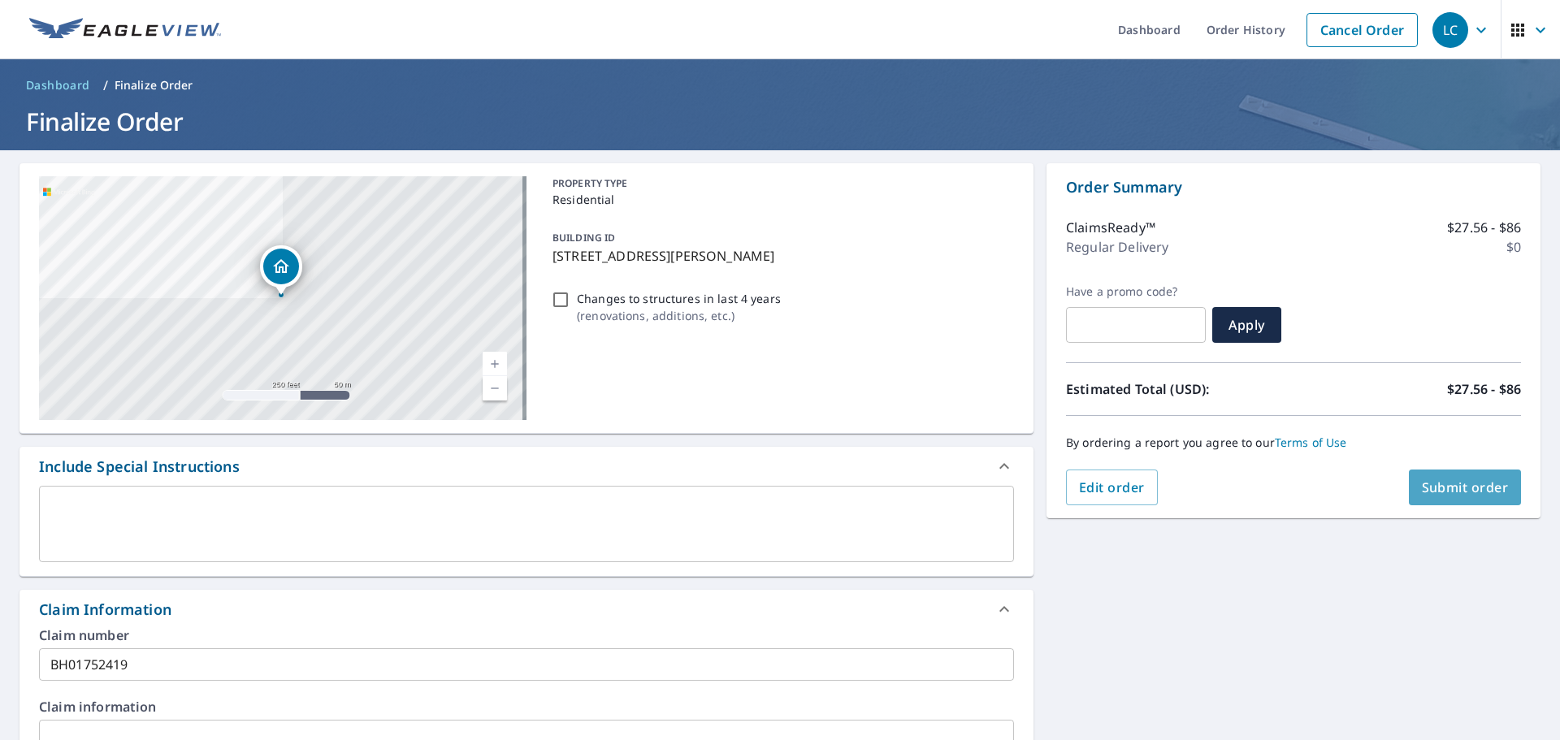
click at [1459, 493] on span "Submit order" at bounding box center [1465, 488] width 87 height 18
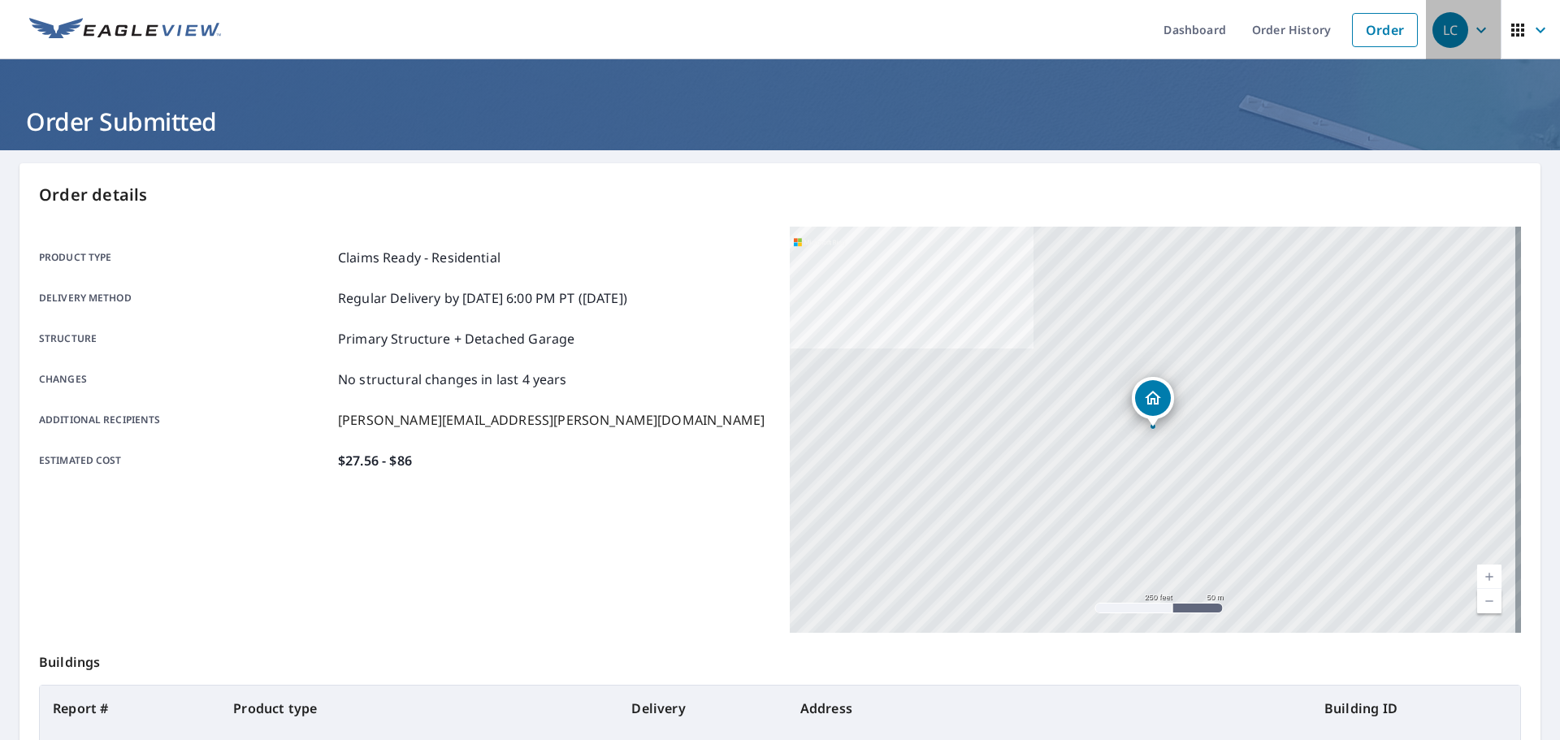
click at [1471, 34] on icon "button" at bounding box center [1480, 29] width 19 height 19
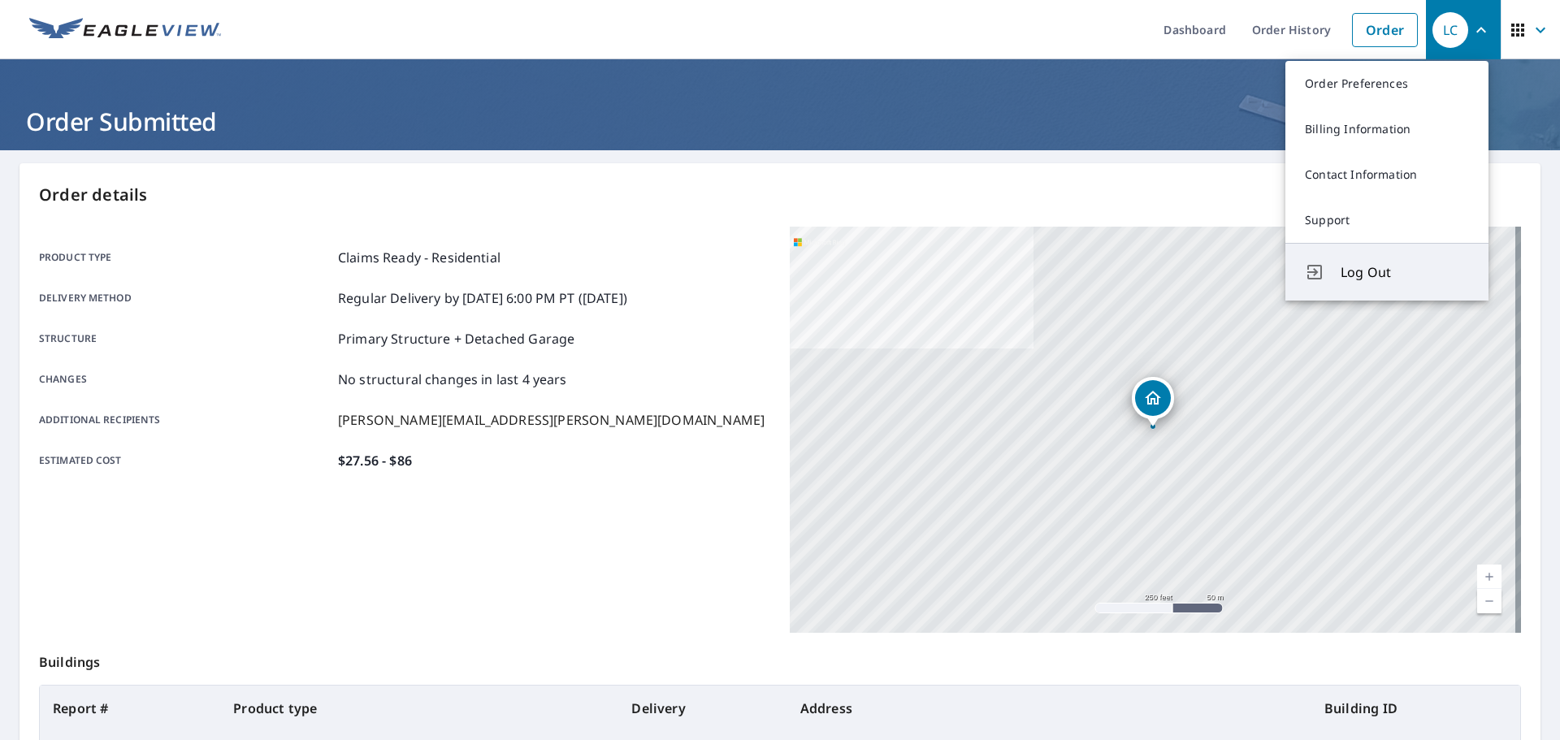
click at [1345, 271] on span "Log Out" at bounding box center [1405, 271] width 128 height 19
